Goal: Use online tool/utility

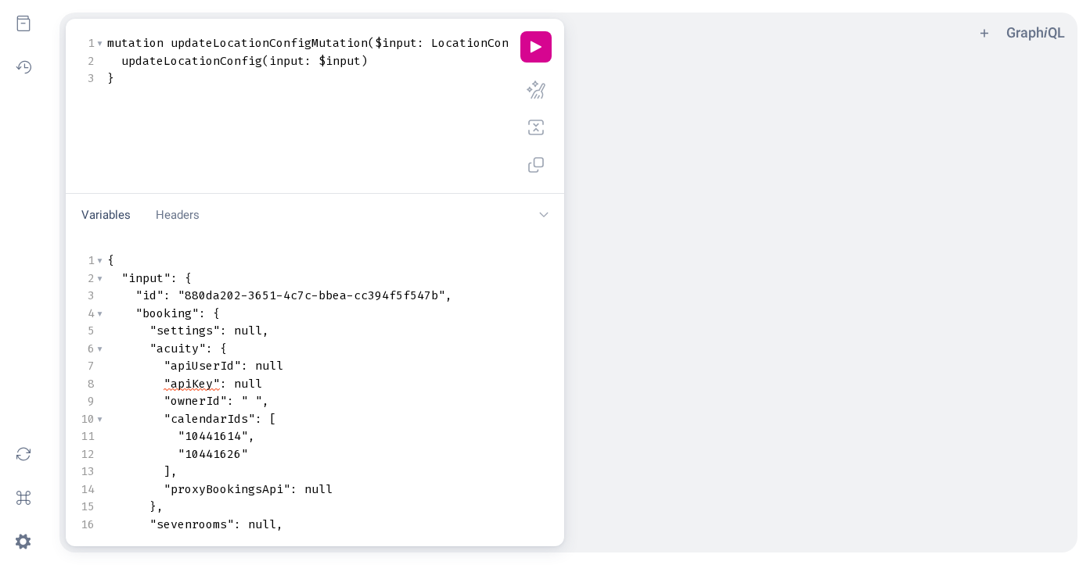
scroll to position [1, 0]
type textarea "{ "input": { "id": "880da202-3651-4c7c-bbea-cc394f5f547b", "booking": { "settin…"
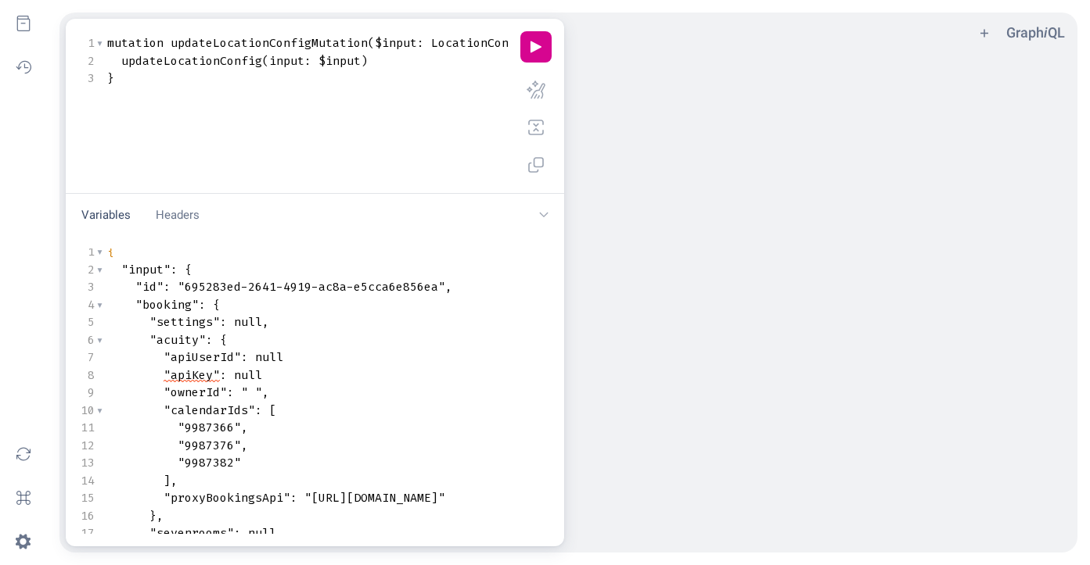
scroll to position [0, 0]
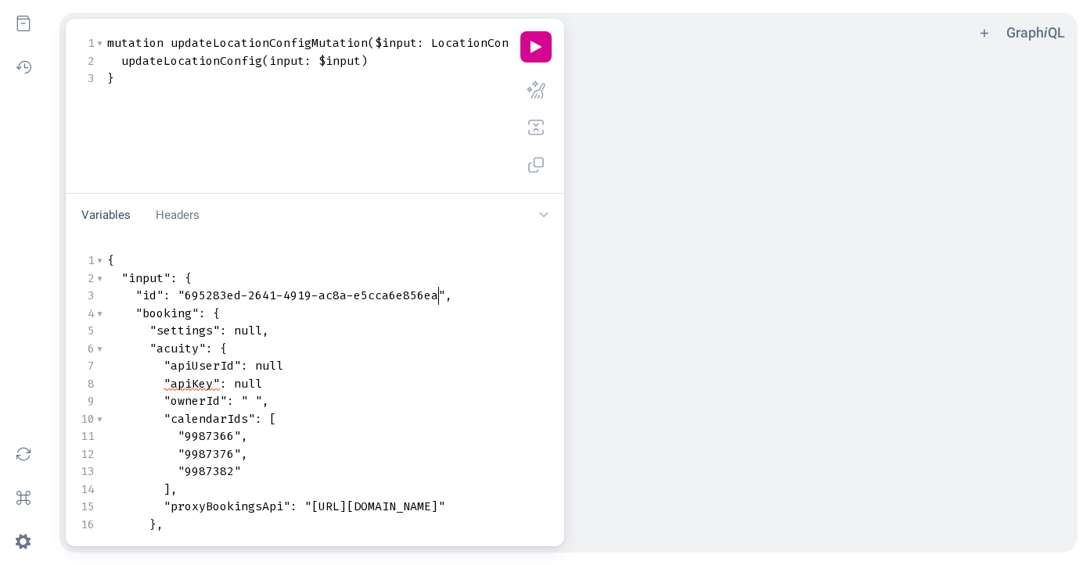
click at [436, 296] on span ""695283ed-2641-4919-ac8a-e5cca6e856ea"" at bounding box center [311, 296] width 267 height 16
type textarea "695283ed-2641-4919-ac8a-e5cca6e856ea"
click at [185, 292] on span ""695283ed-2641-4919-ac8a-e5cca6e856ea"" at bounding box center [311, 296] width 267 height 16
paste textarea "Variables"
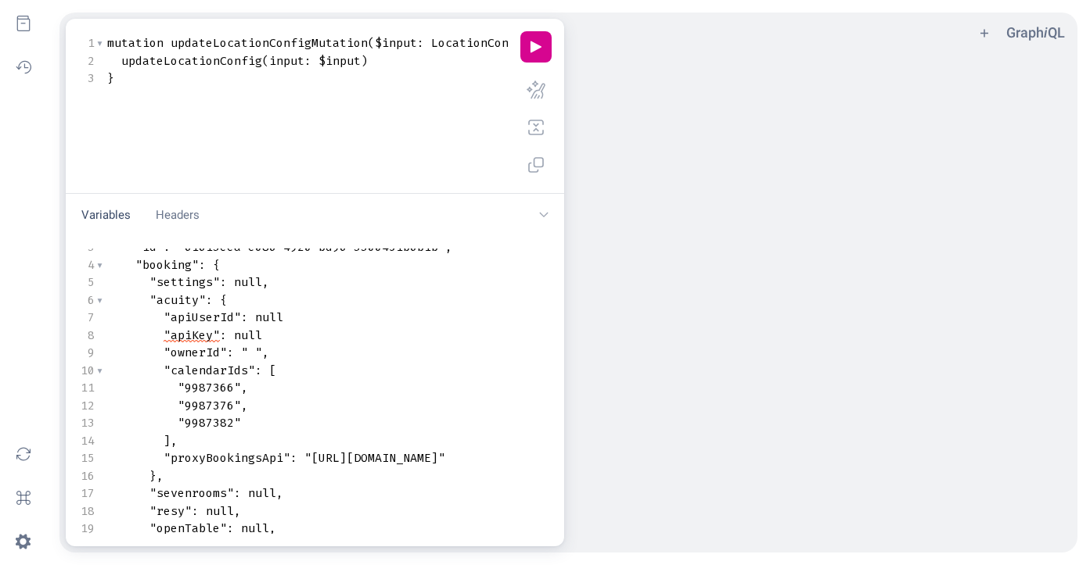
scroll to position [54, 0]
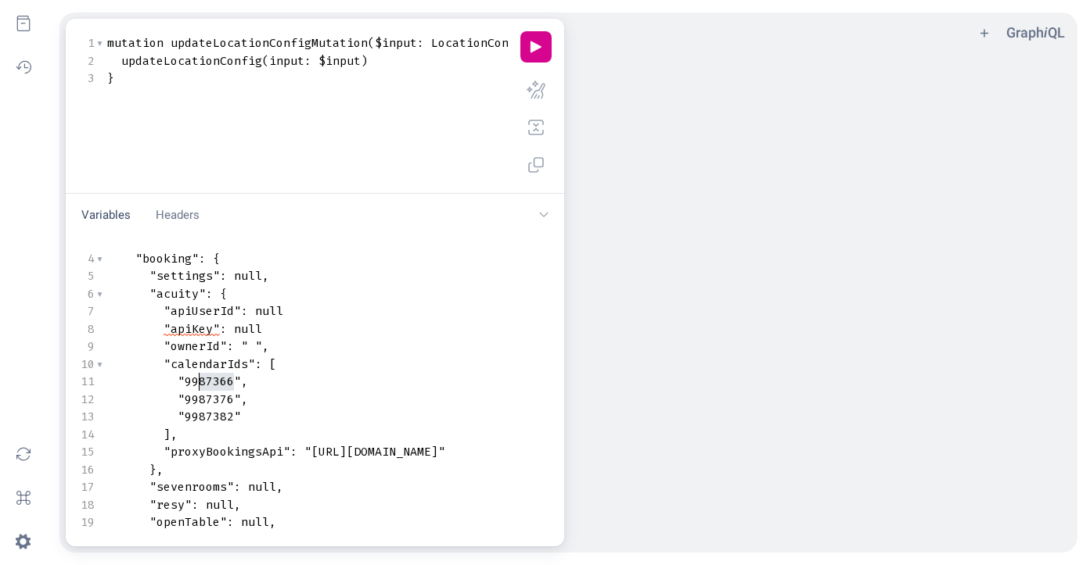
type textarea "9987366"
drag, startPoint x: 232, startPoint y: 379, endPoint x: 186, endPoint y: 378, distance: 46.2
click at [186, 378] on span ""9987366"" at bounding box center [209, 382] width 63 height 16
type textarea "9987376"
drag, startPoint x: 235, startPoint y: 395, endPoint x: 185, endPoint y: 396, distance: 50.1
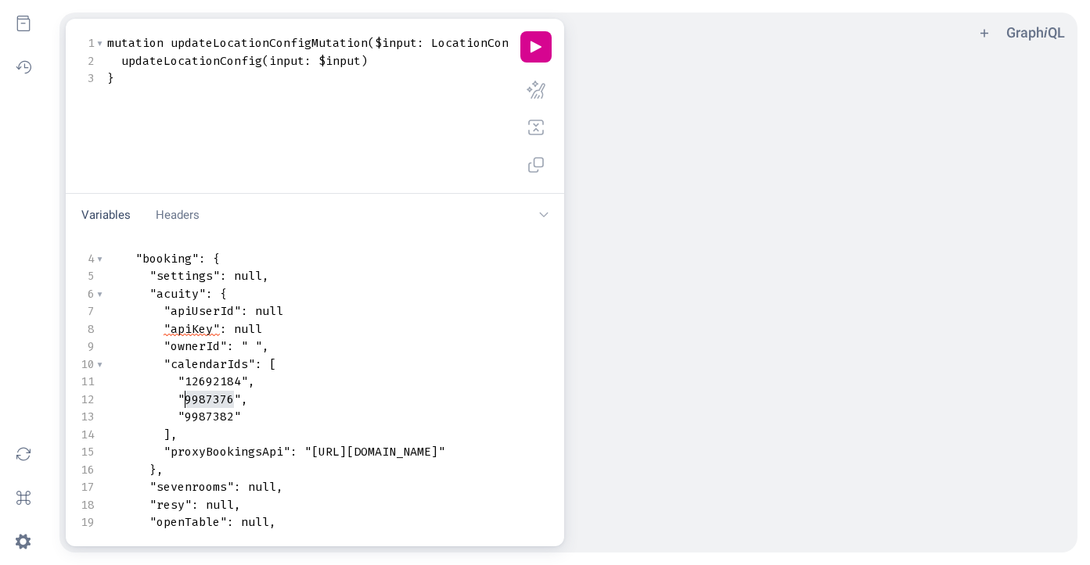
click at [185, 396] on span ""9987376"" at bounding box center [209, 400] width 63 height 16
type textarea "9987382"
drag, startPoint x: 233, startPoint y: 415, endPoint x: 185, endPoint y: 418, distance: 47.8
click at [185, 418] on span ""9987382"" at bounding box center [209, 417] width 63 height 16
click at [530, 41] on button "play icon" at bounding box center [535, 46] width 31 height 31
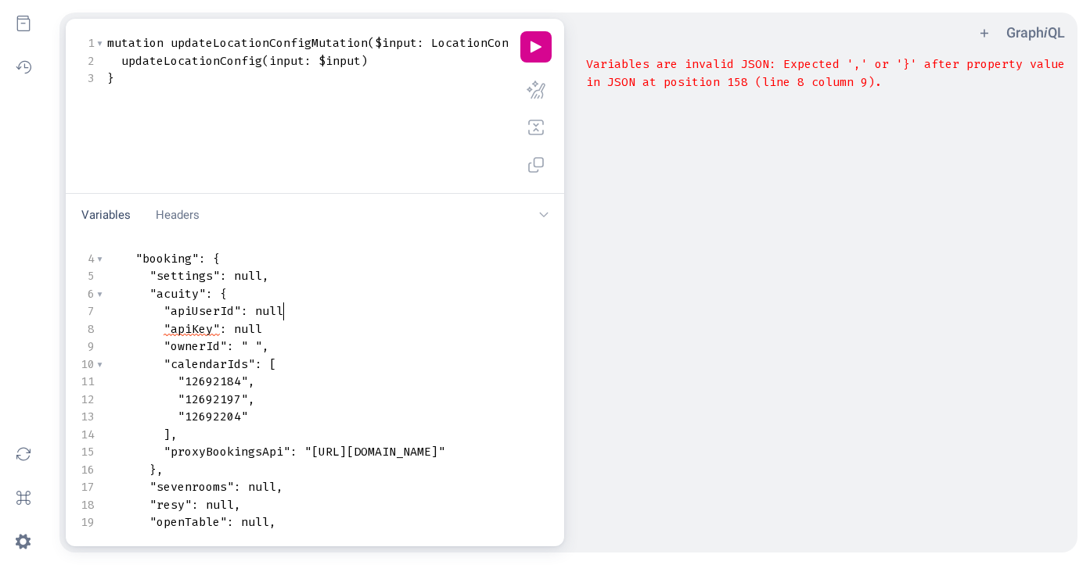
click at [282, 308] on span "null" at bounding box center [269, 311] width 28 height 16
type textarea ","
click at [544, 48] on button "play icon" at bounding box center [535, 46] width 31 height 31
click at [268, 325] on pre ""apiKey" : null" at bounding box center [525, 330] width 843 height 18
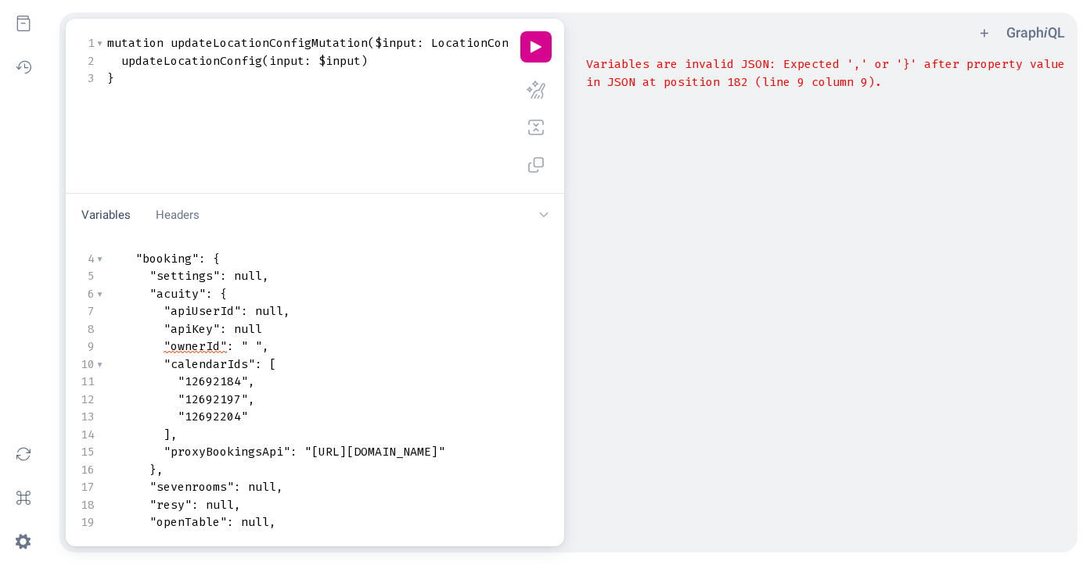
click at [287, 311] on span "," at bounding box center [286, 311] width 7 height 16
click at [526, 54] on button "play icon" at bounding box center [535, 46] width 31 height 31
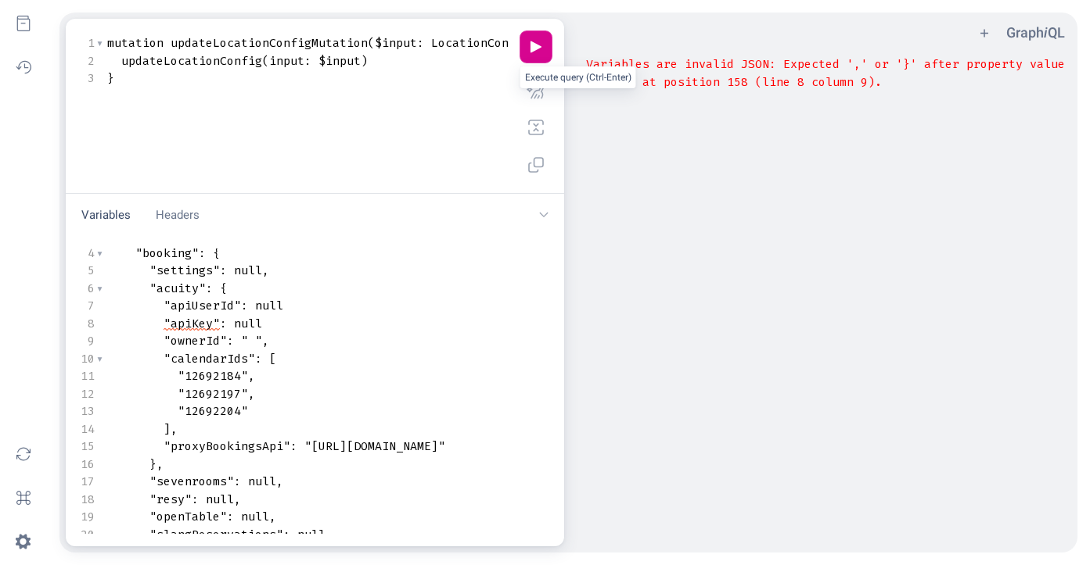
scroll to position [0, 0]
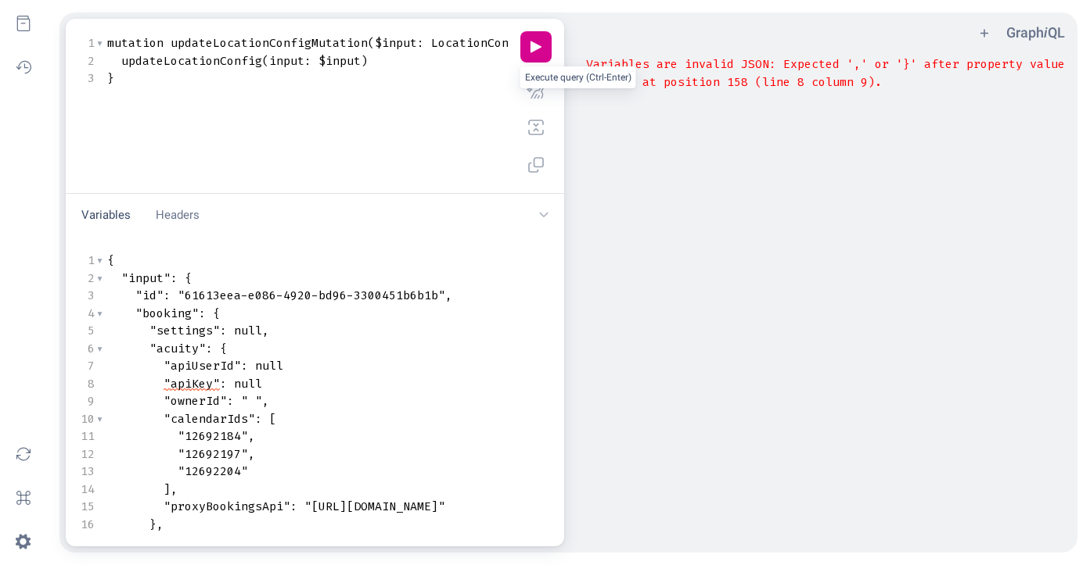
click at [278, 360] on span "null" at bounding box center [269, 366] width 28 height 16
click at [285, 364] on pre ""apiUserId" : null" at bounding box center [525, 366] width 843 height 18
type textarea ","
click at [262, 381] on pre ""apiKey" : null" at bounding box center [525, 384] width 843 height 18
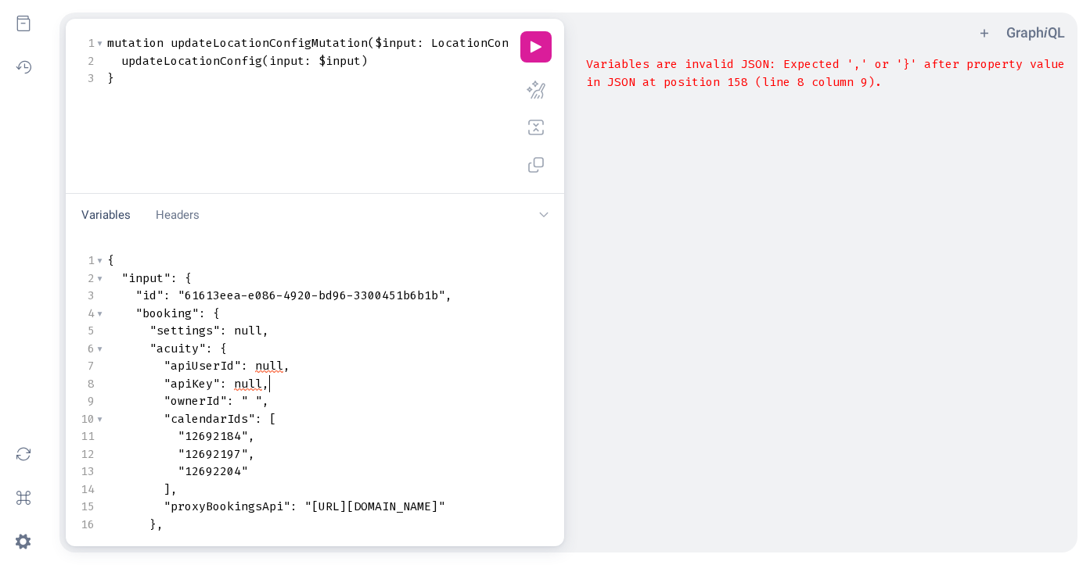
type textarea ","
click at [532, 44] on button "play icon" at bounding box center [535, 46] width 31 height 31
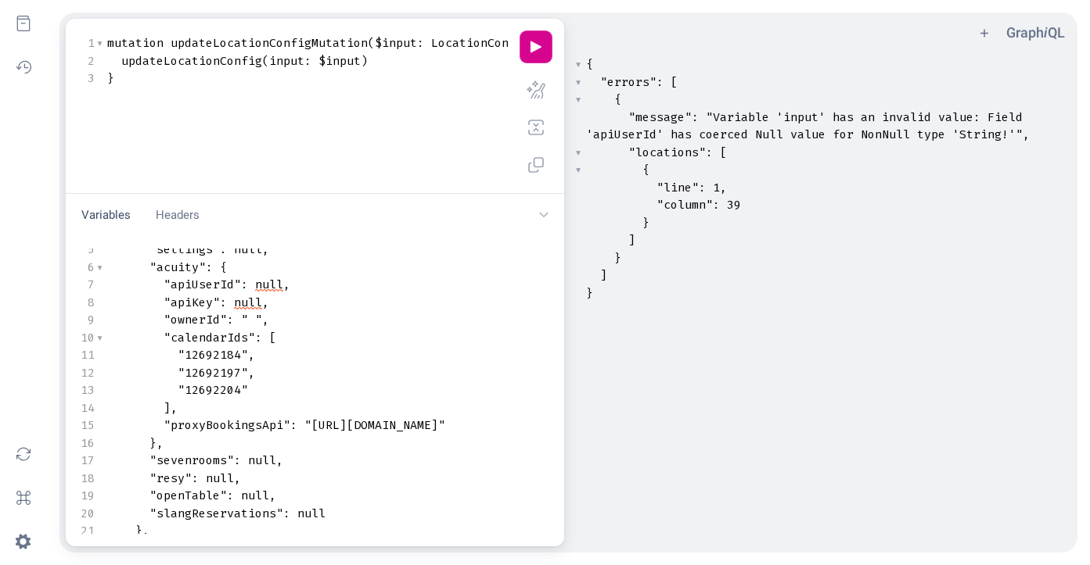
scroll to position [0, 0]
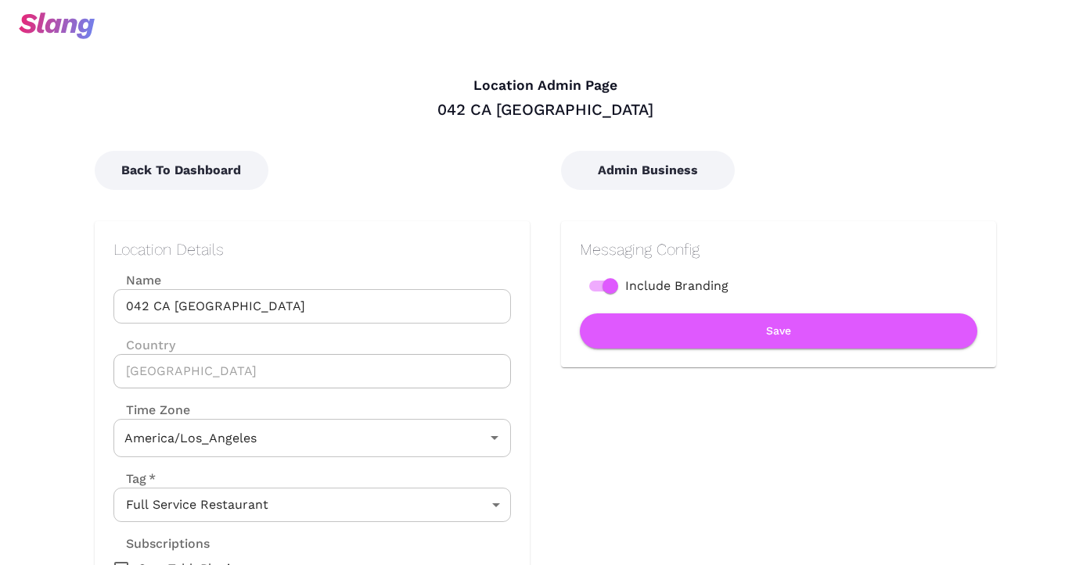
type input "Pacific Time"
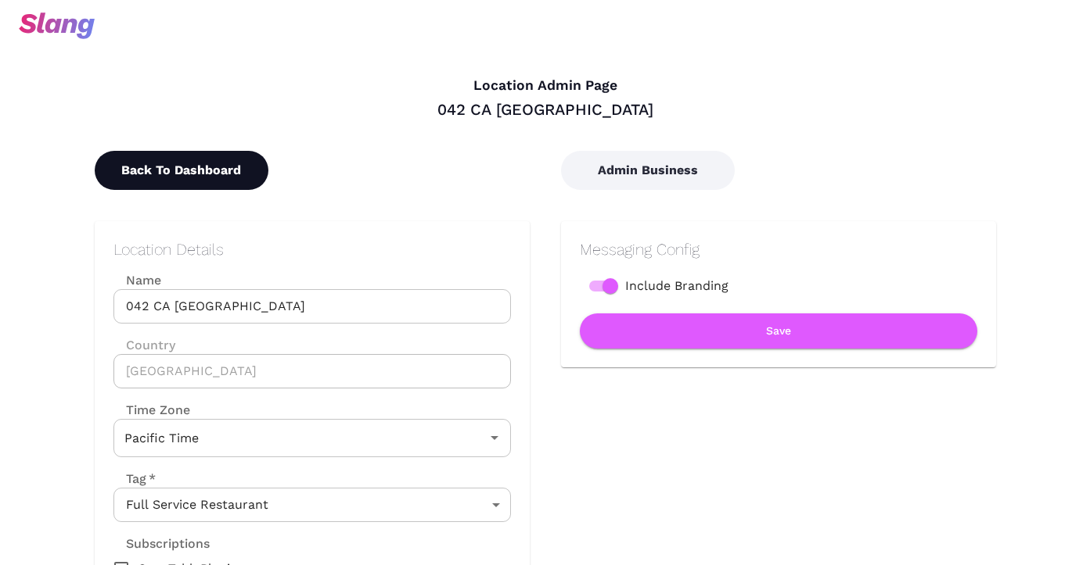
click at [246, 167] on button "Back To Dashboard" at bounding box center [182, 170] width 174 height 39
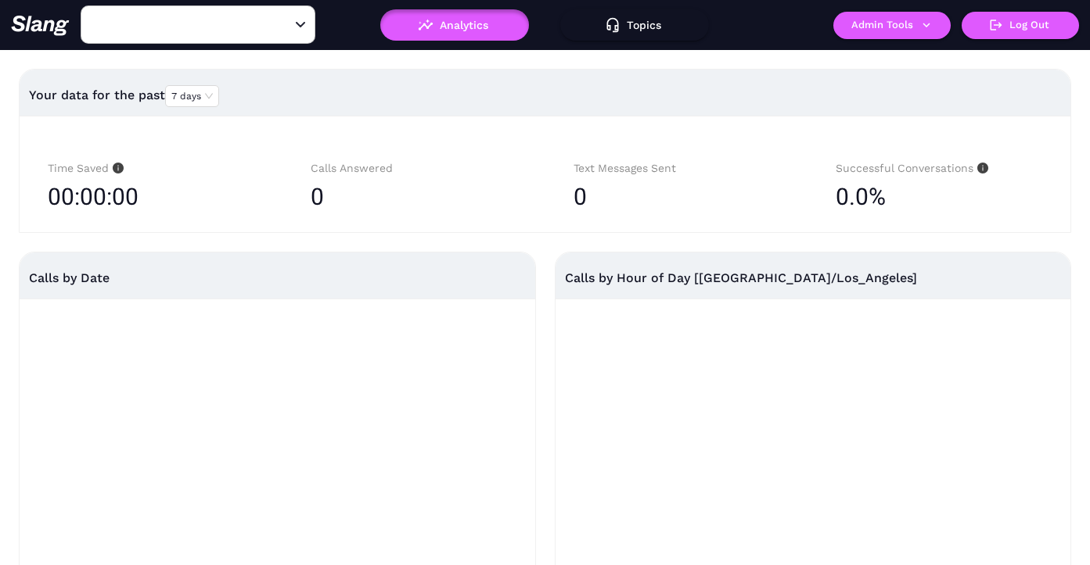
type input "042 CA [GEOGRAPHIC_DATA]"
